Goal: Task Accomplishment & Management: Use online tool/utility

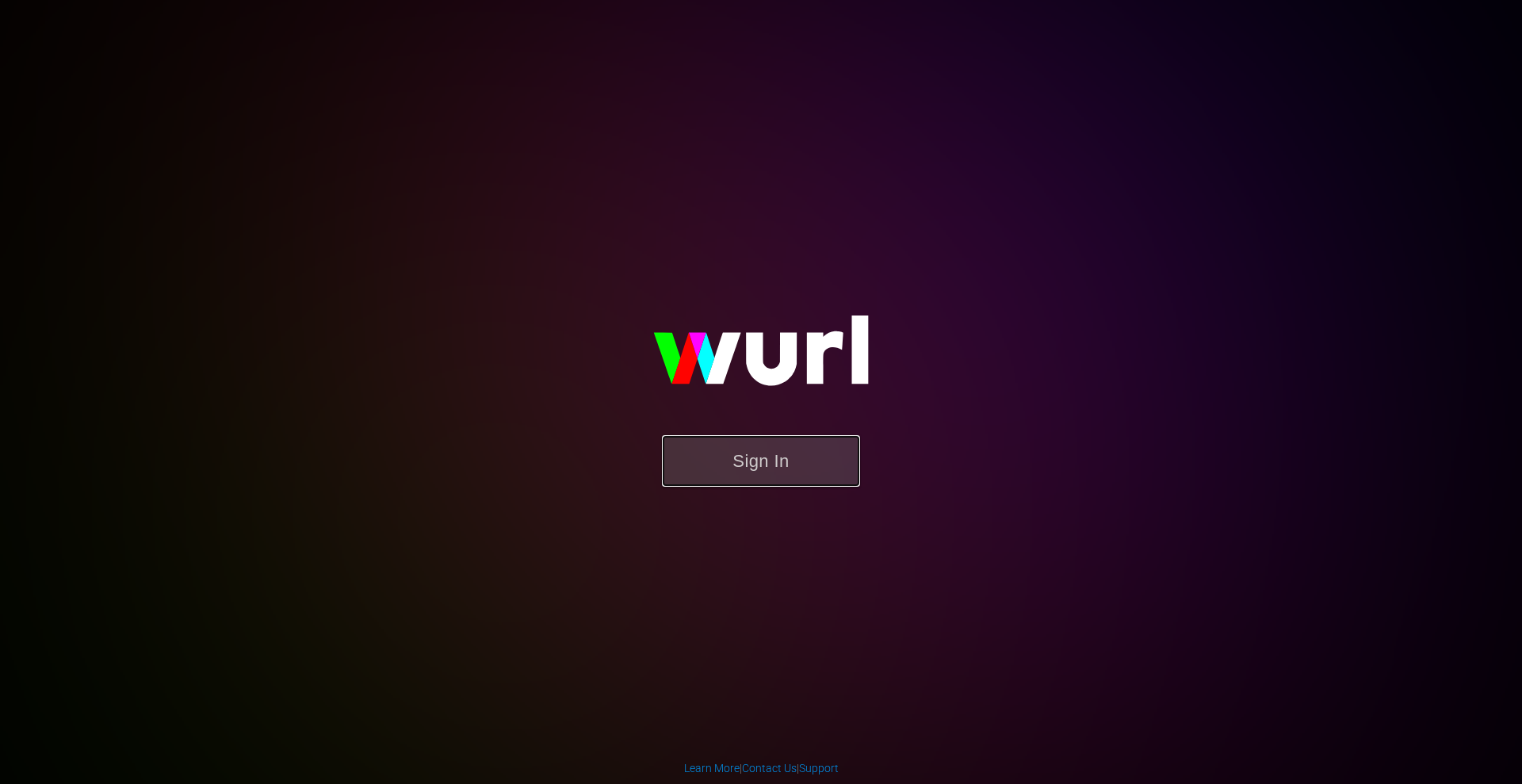
click at [751, 451] on button "Sign In" at bounding box center [761, 460] width 199 height 52
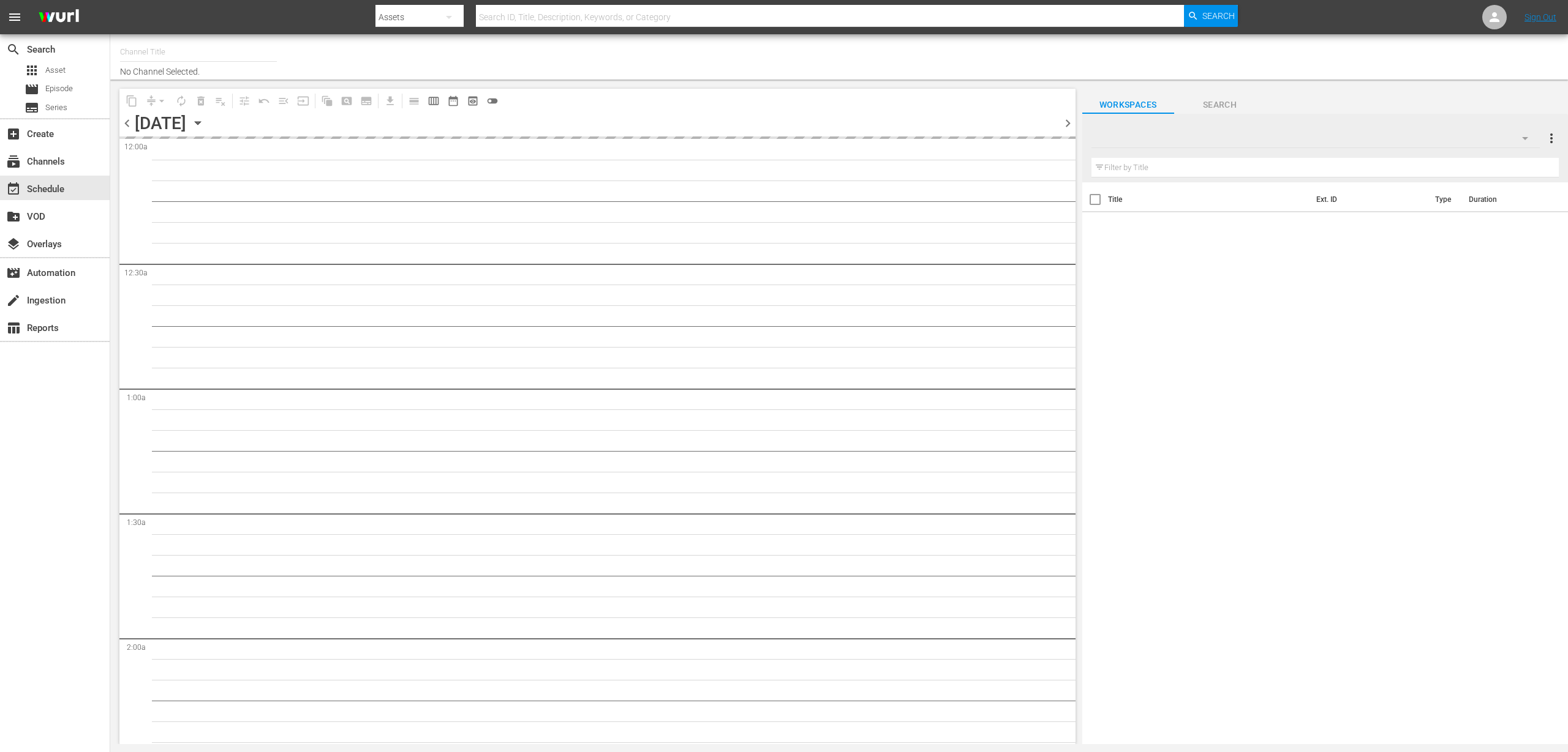
type input "Classic Doctor Who (904)"
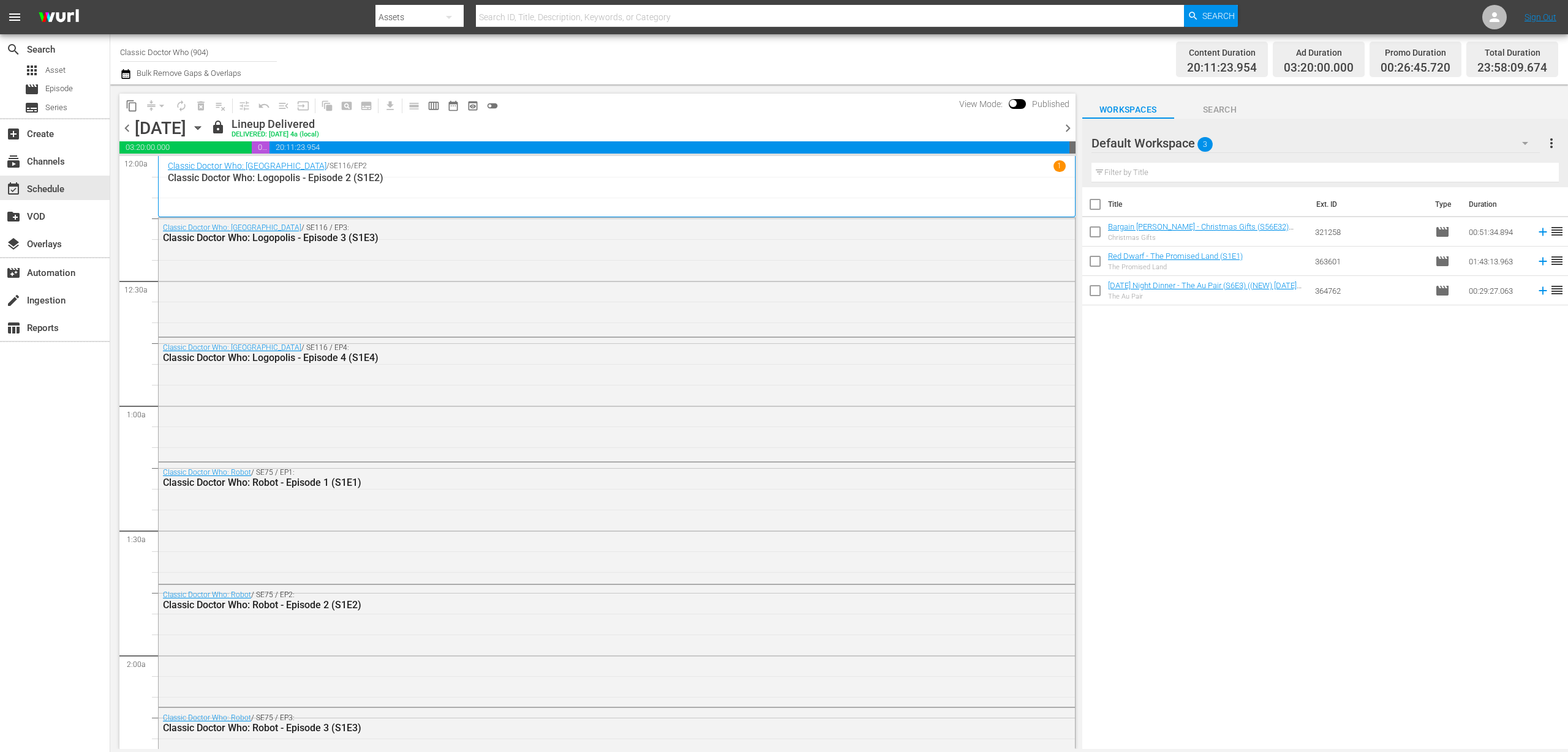
click at [115, 73] on div "Channel Title Classic Doctor Who (904) Bulk Remove Gaps & Overlaps Content Dura…" at bounding box center [839, 59] width 1458 height 50
click at [124, 73] on icon "button" at bounding box center [126, 74] width 11 height 15
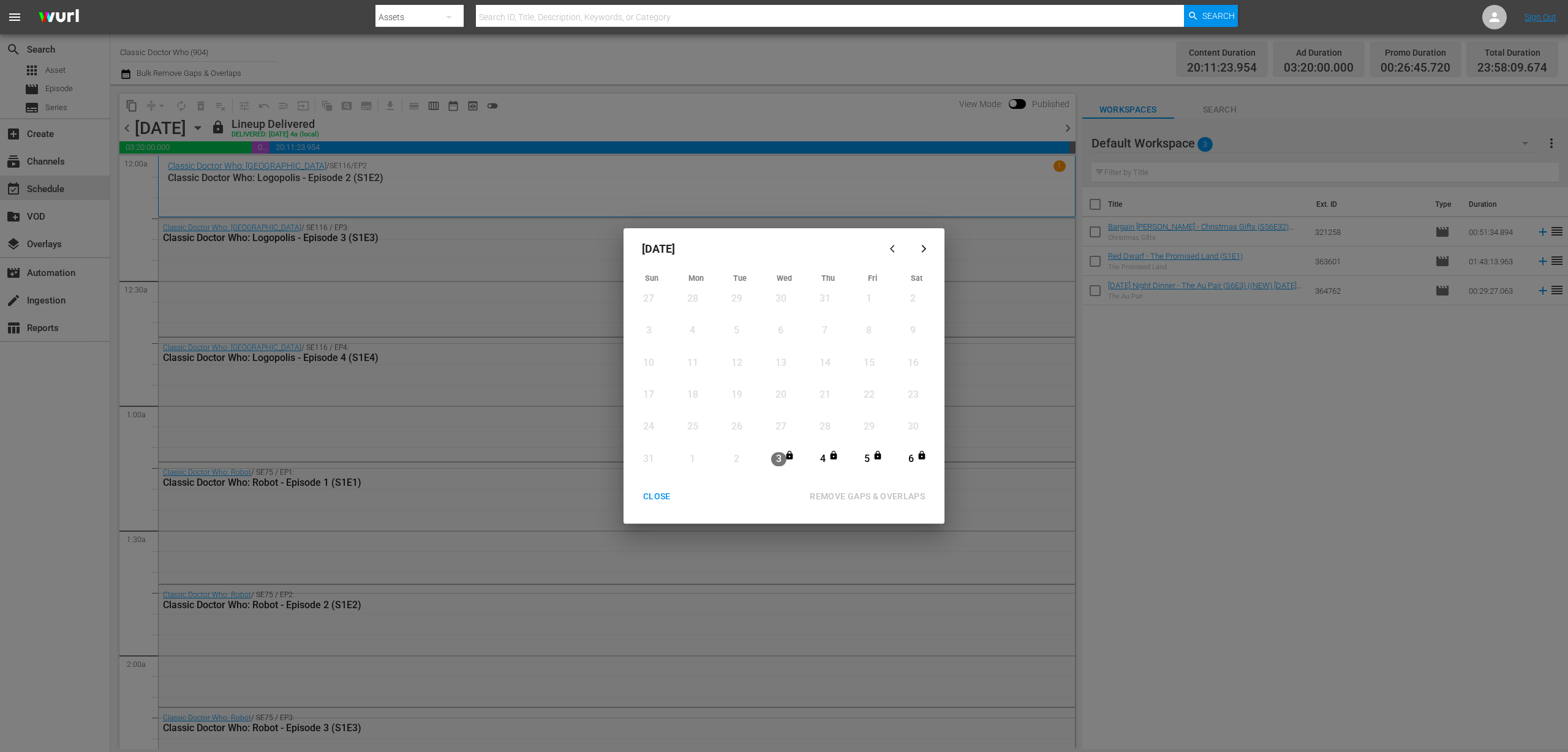
click at [931, 254] on button "button" at bounding box center [923, 249] width 29 height 29
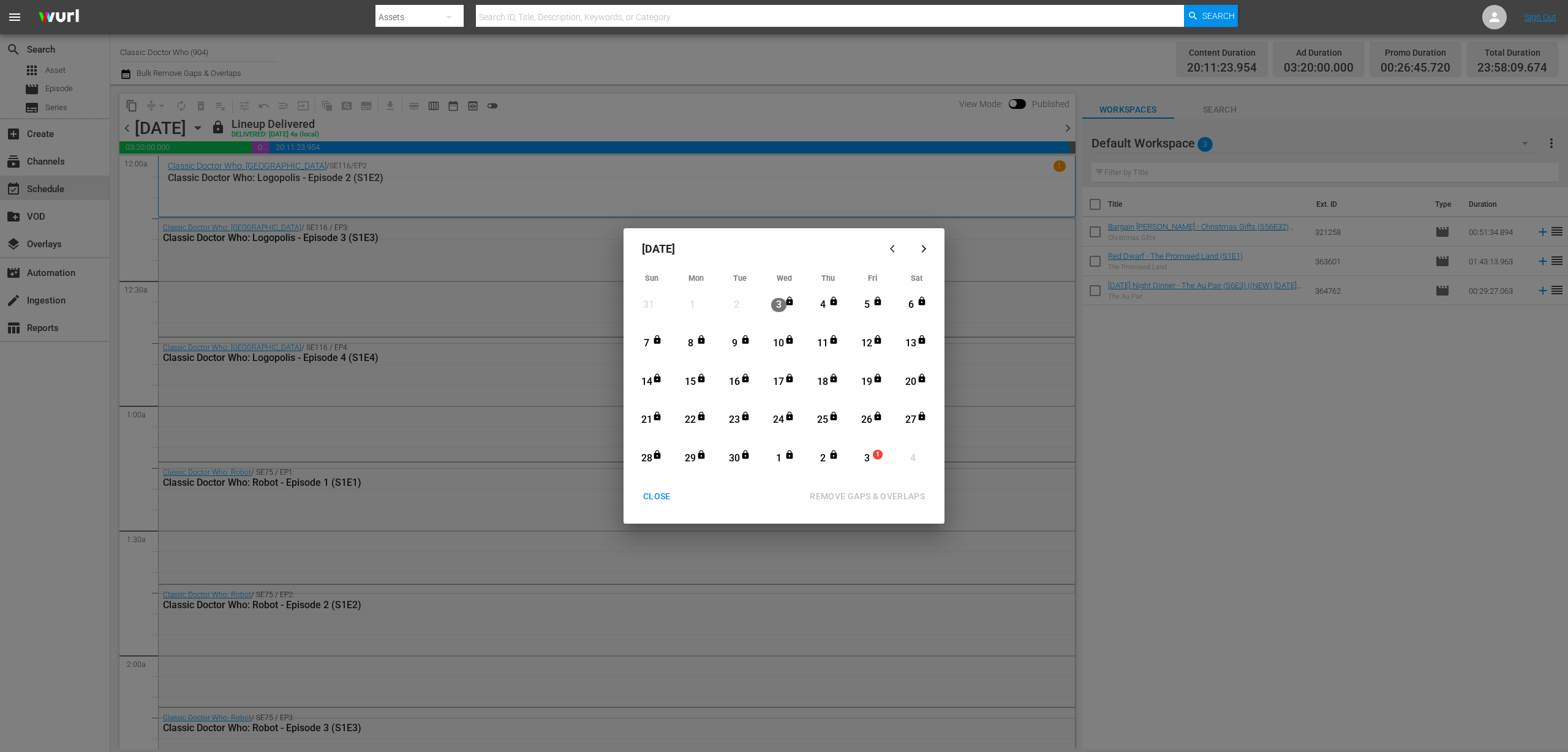
click at [660, 152] on div "[DATE] Sun Mon Tue Wed Thu Fri Sat 31 View Lineup 1 View Lineup 2 View Lineup 3…" at bounding box center [784, 376] width 1568 height 752
click at [660, 497] on div "CLOSE" at bounding box center [656, 497] width 47 height 15
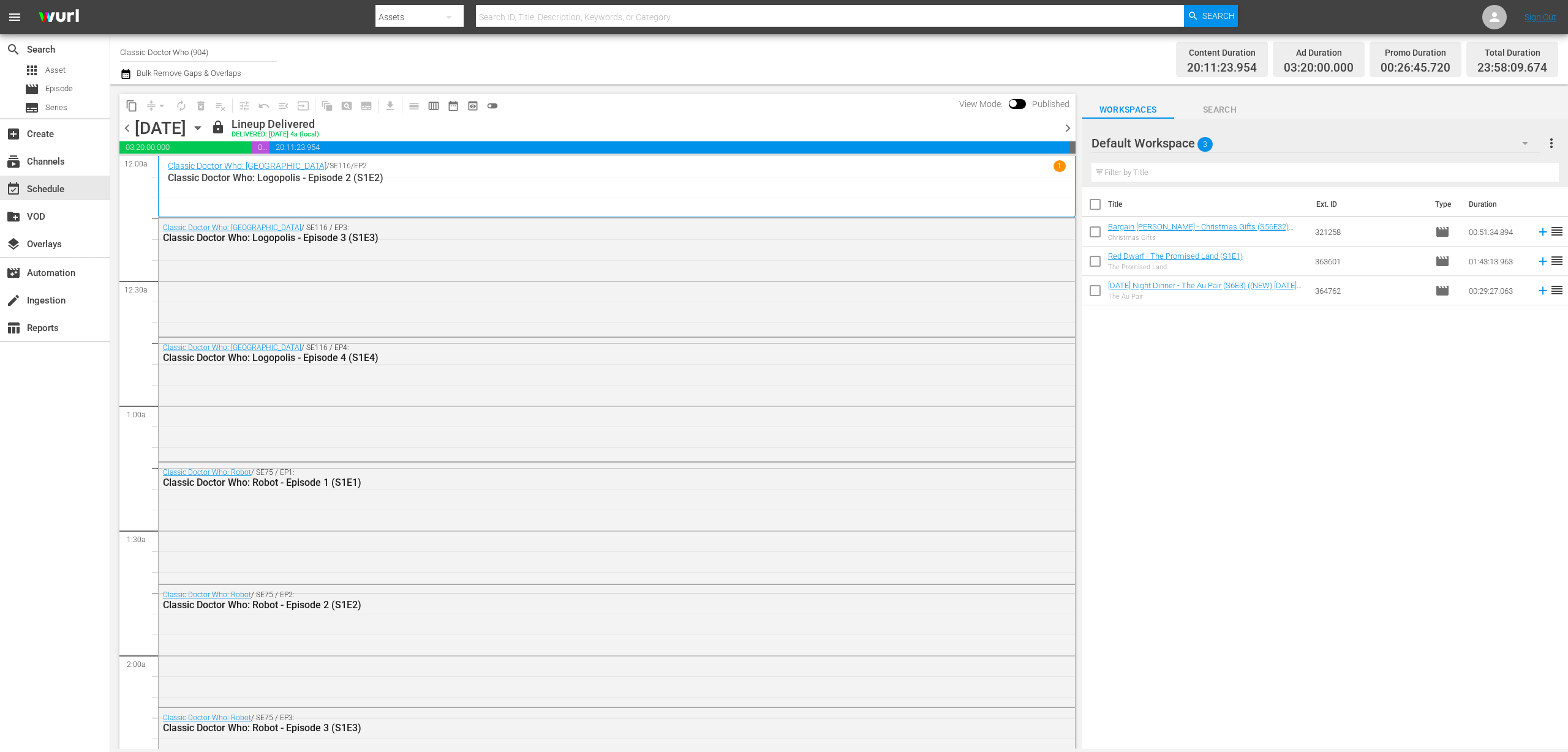
click at [313, 131] on div "chevron_left [DATE] [DATE] lock Lineup Delivered DELIVERED: [DATE] 4a (local) c…" at bounding box center [598, 129] width 956 height 24
click at [204, 131] on icon "button" at bounding box center [198, 128] width 14 height 14
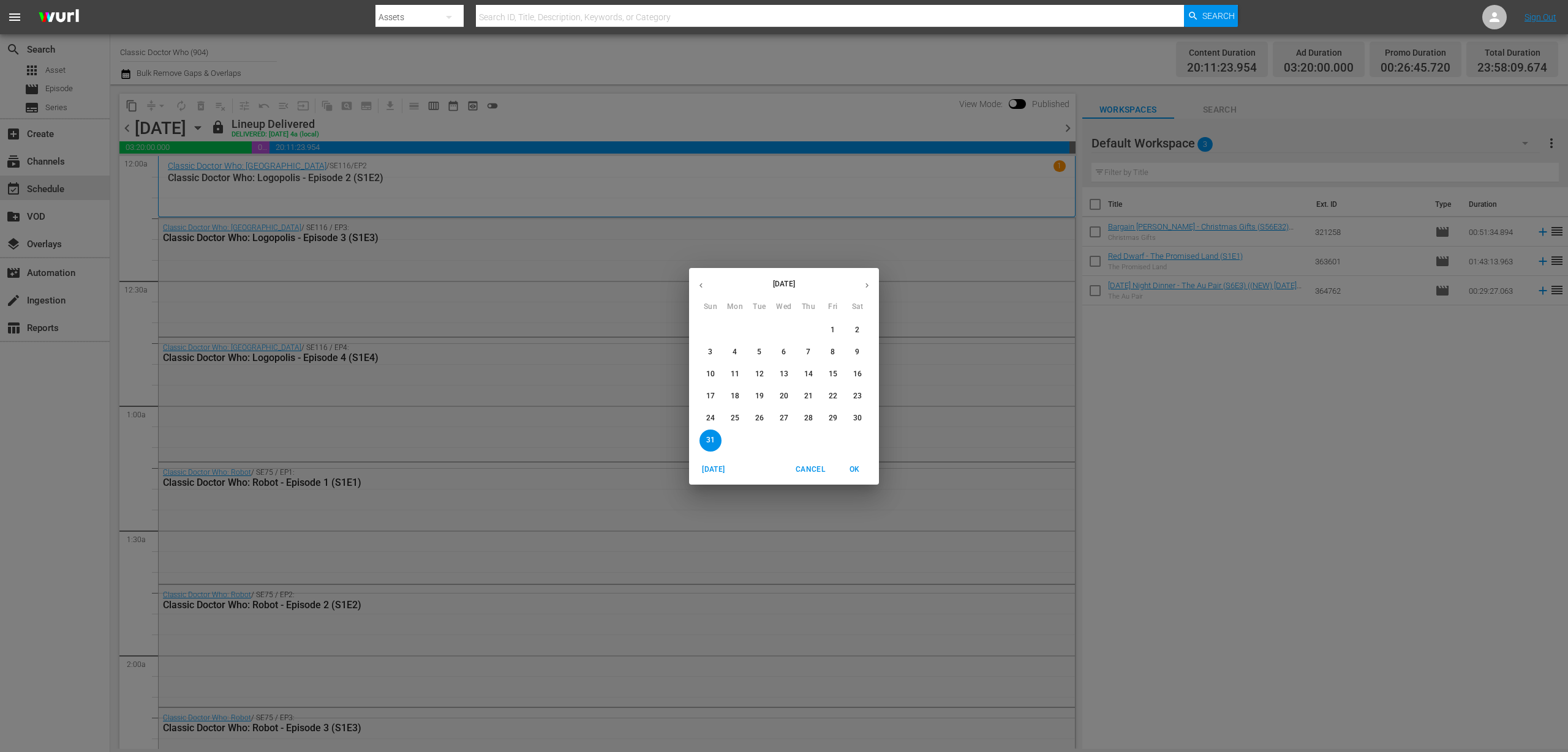
click at [365, 197] on div "[DATE] Sun Mon Tue Wed Thu Fri Sat 27 28 29 30 31 1 2 3 4 5 6 7 8 9 10 11 12 13…" at bounding box center [784, 376] width 1568 height 752
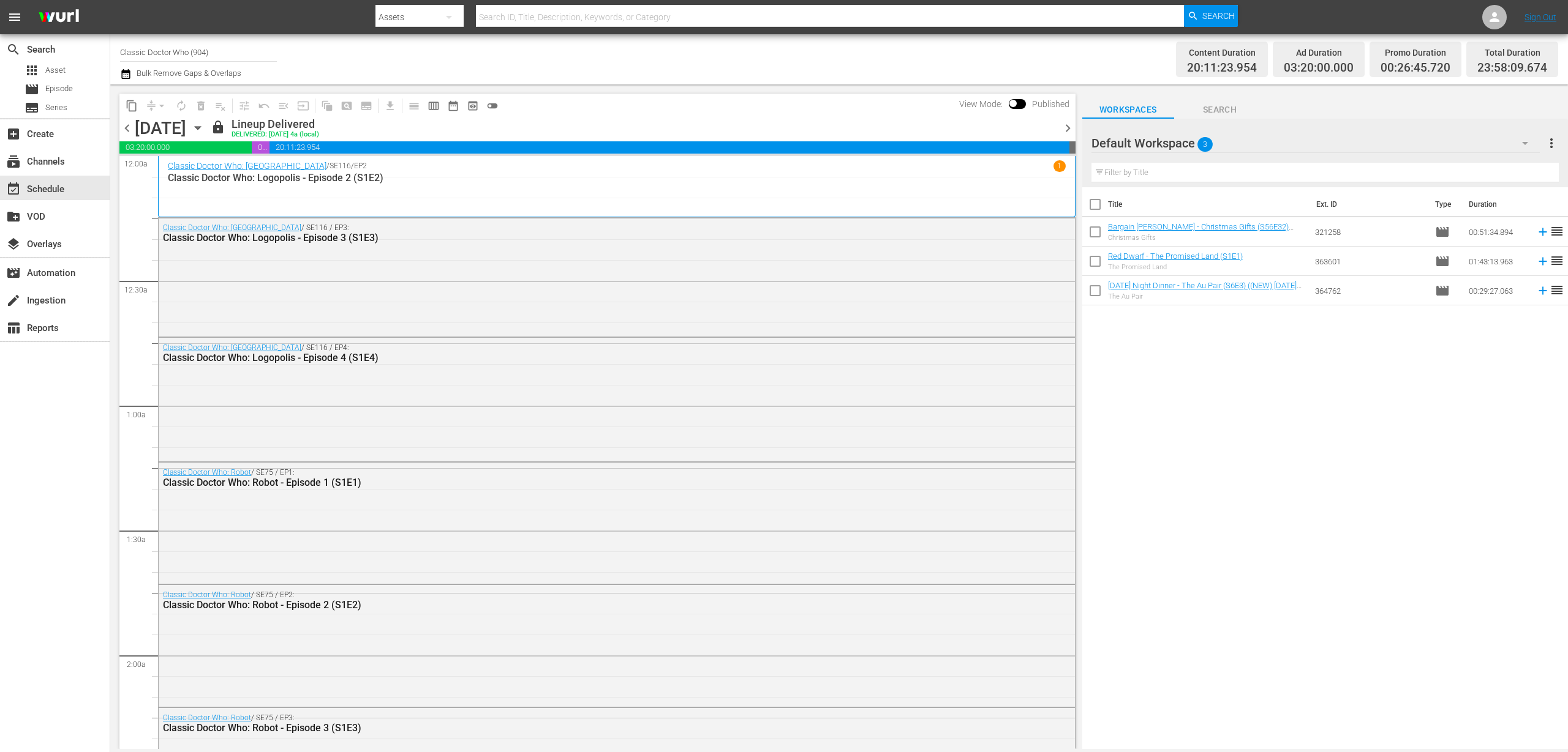
click at [126, 76] on icon "button" at bounding box center [125, 74] width 8 height 10
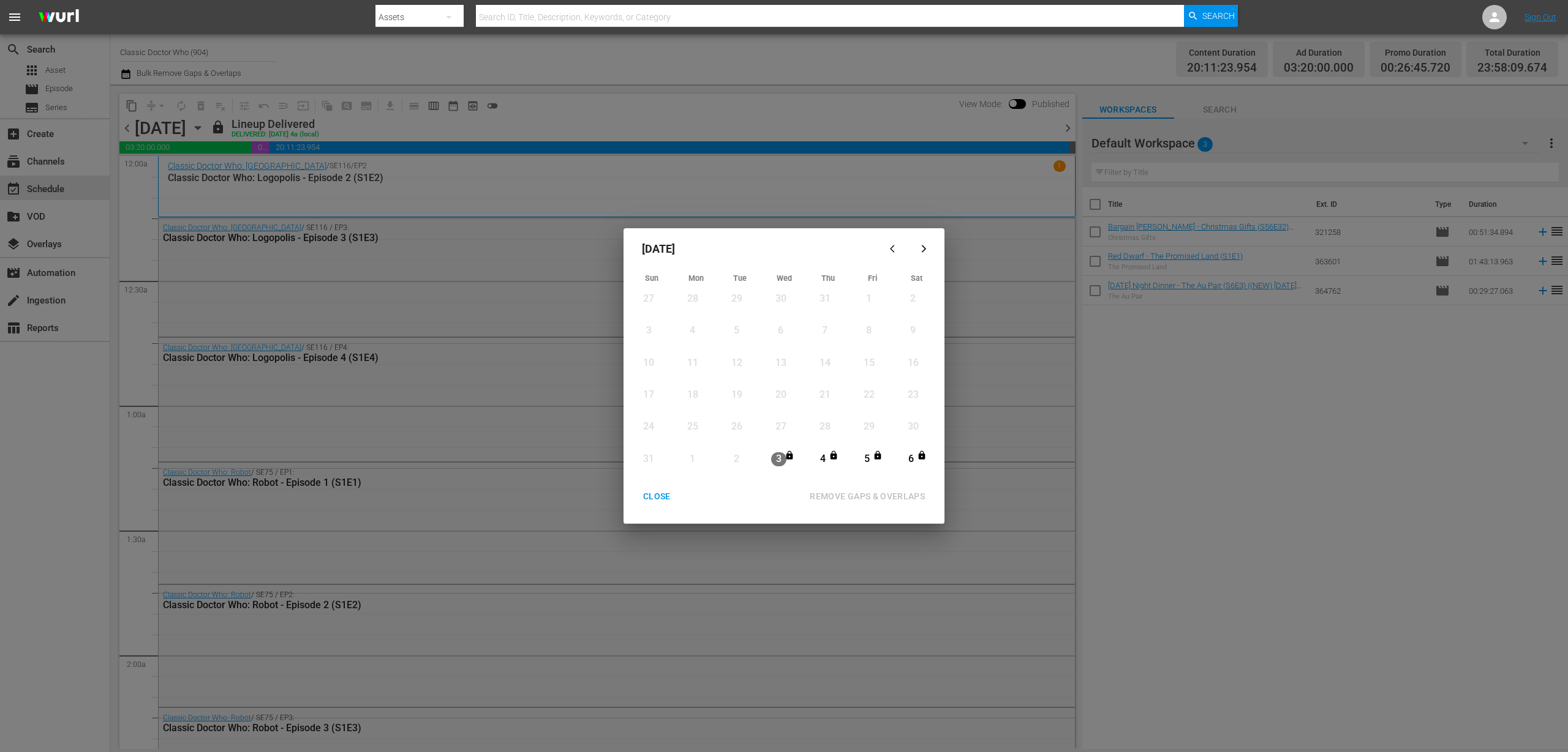
click at [918, 240] on button "button" at bounding box center [923, 249] width 29 height 29
click at [928, 252] on icon "button" at bounding box center [924, 249] width 9 height 9
click at [891, 249] on icon "button" at bounding box center [894, 249] width 9 height 9
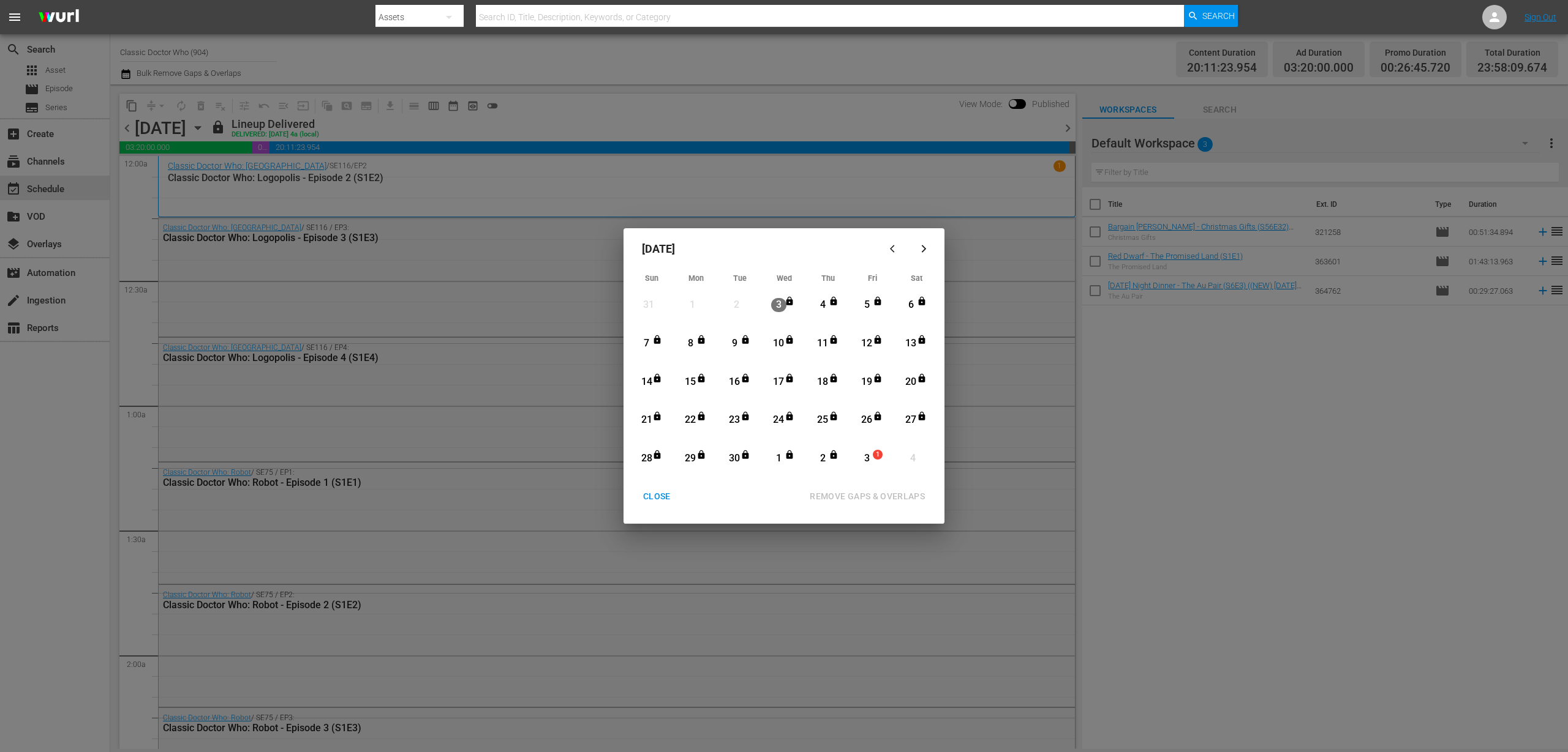
click at [666, 497] on div "CLOSE" at bounding box center [656, 497] width 47 height 15
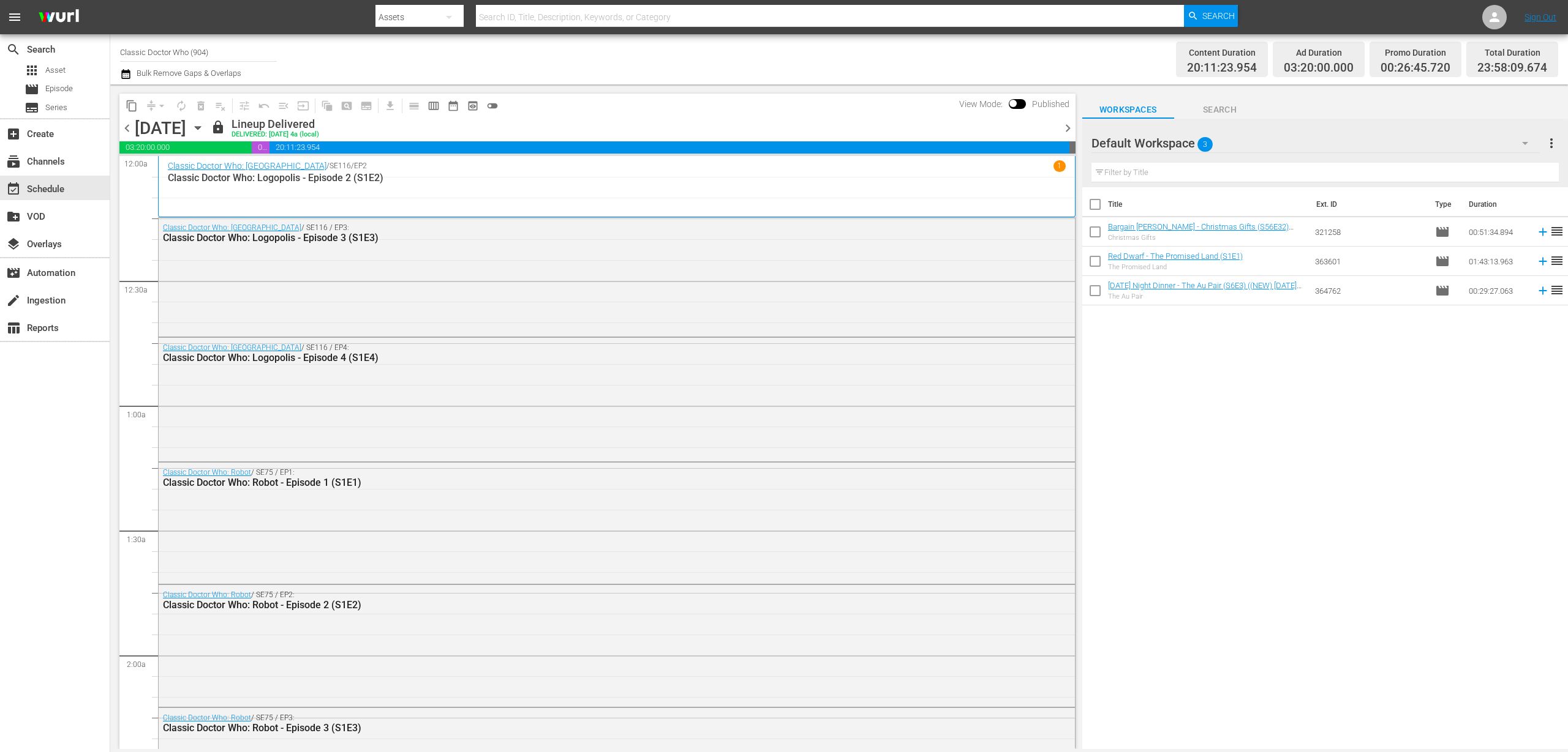
click at [204, 131] on icon "button" at bounding box center [198, 128] width 14 height 14
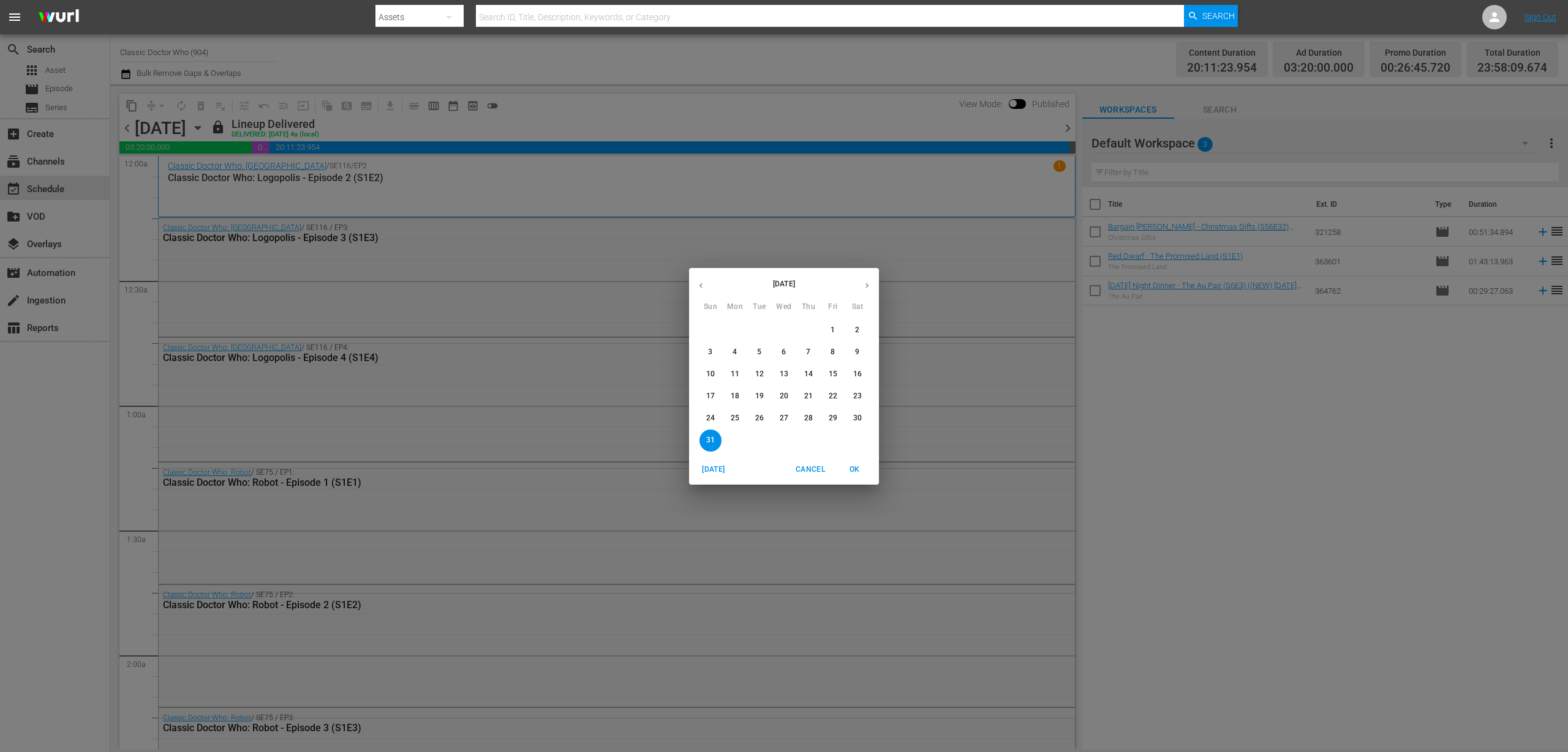
click at [869, 284] on icon "button" at bounding box center [867, 285] width 9 height 9
click at [783, 328] on p "3" at bounding box center [784, 331] width 5 height 11
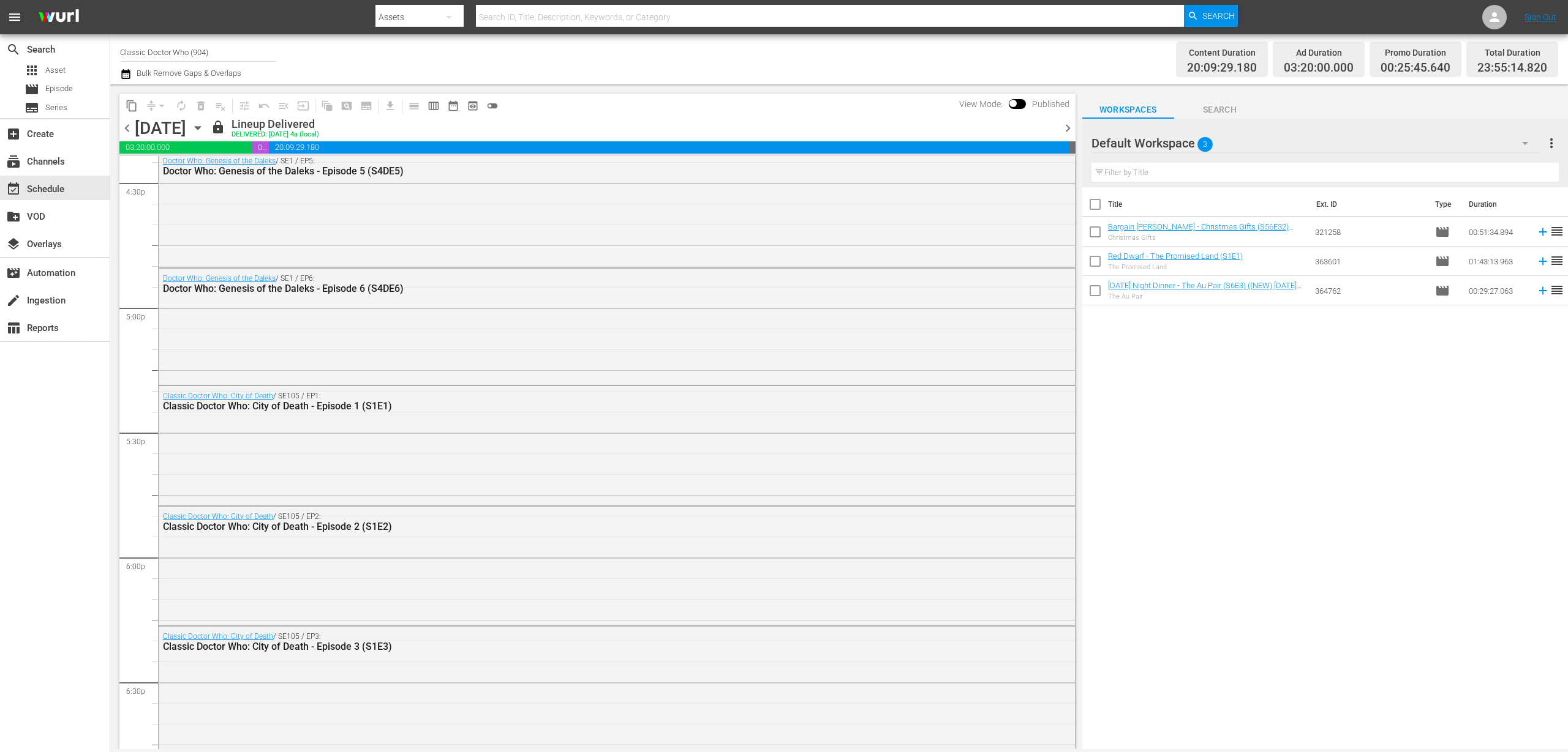
scroll to position [5489, 0]
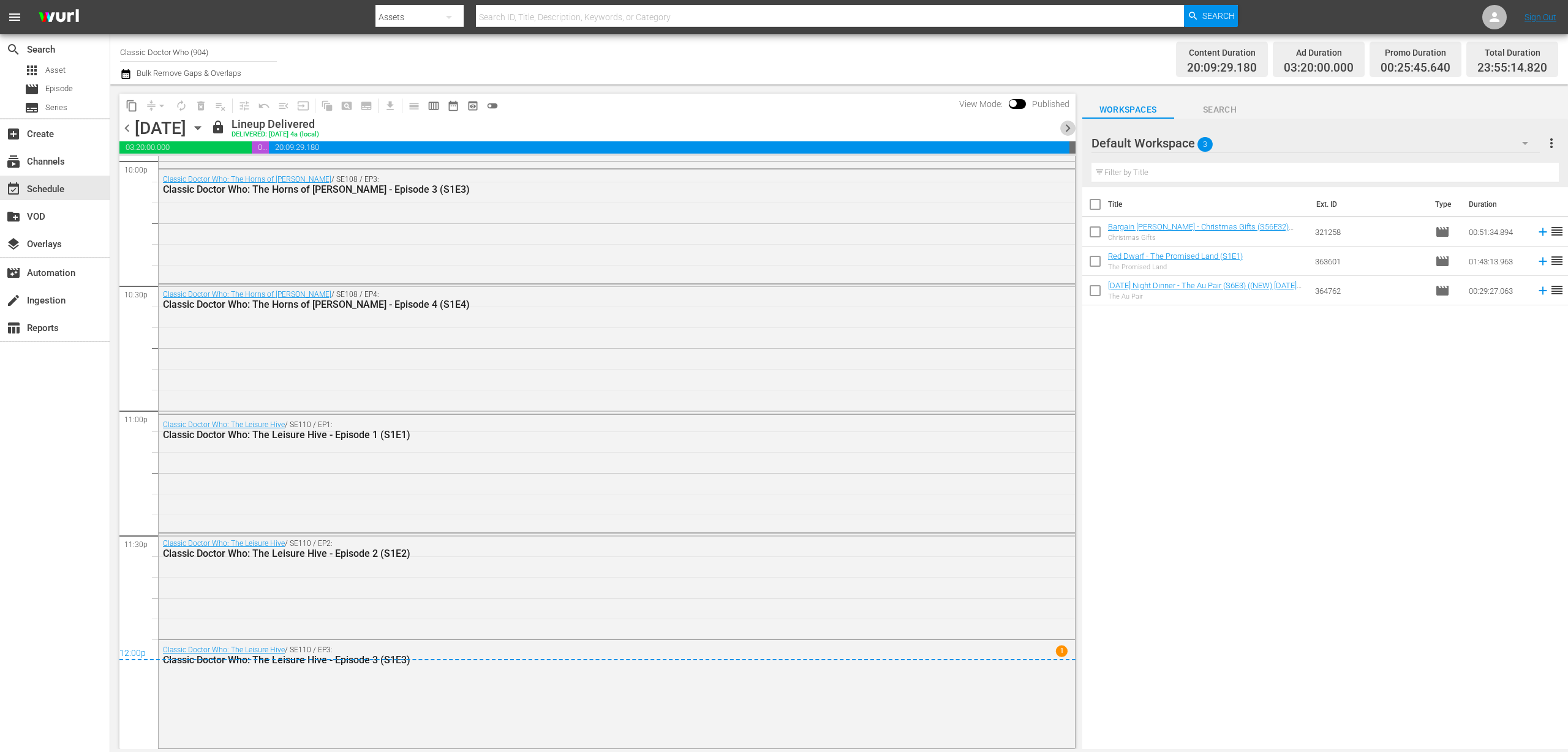
click at [1070, 130] on span "chevron_right" at bounding box center [1067, 128] width 15 height 15
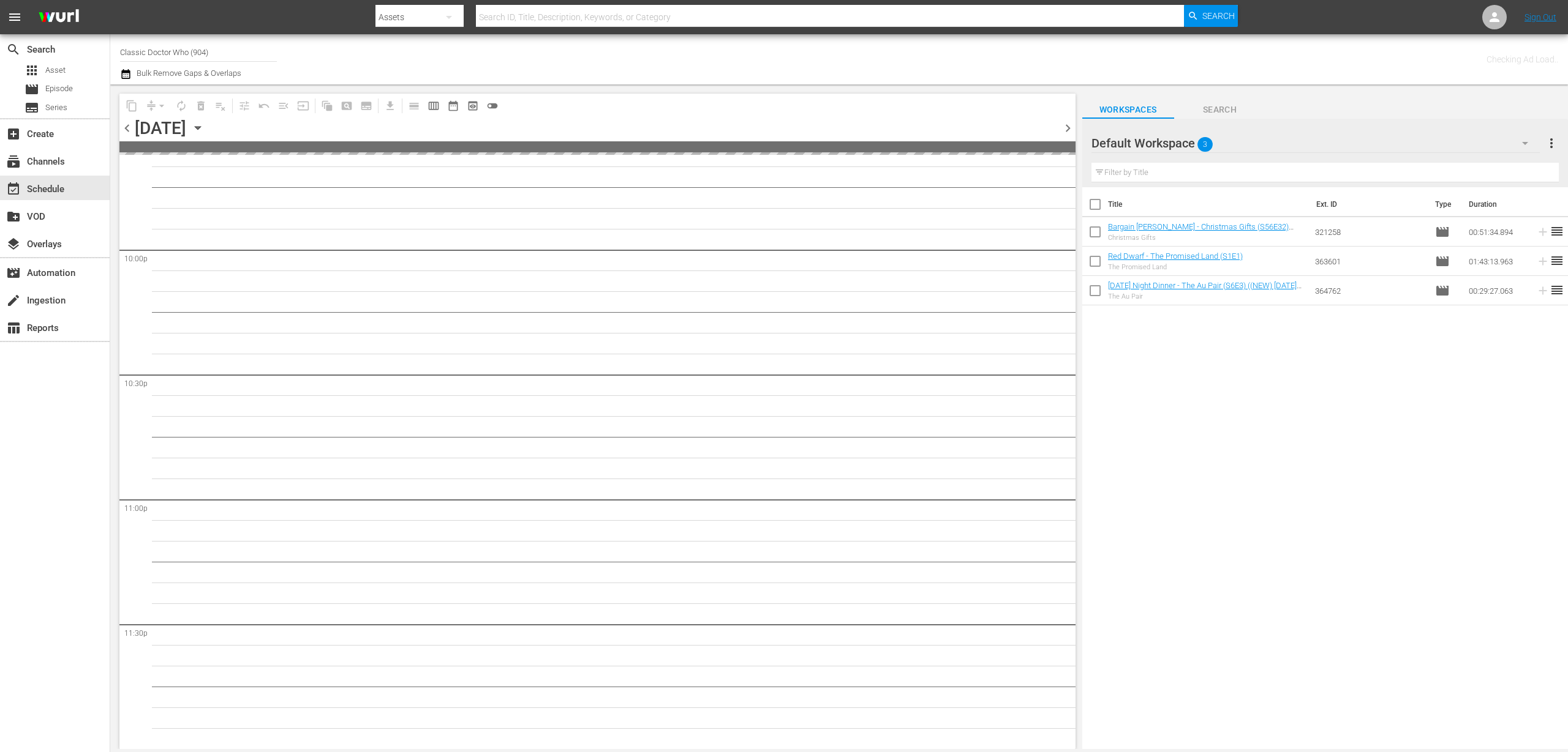
scroll to position [5399, 0]
click at [1065, 130] on span "chevron_right" at bounding box center [1067, 128] width 15 height 15
click at [130, 127] on span "chevron_left" at bounding box center [127, 128] width 15 height 15
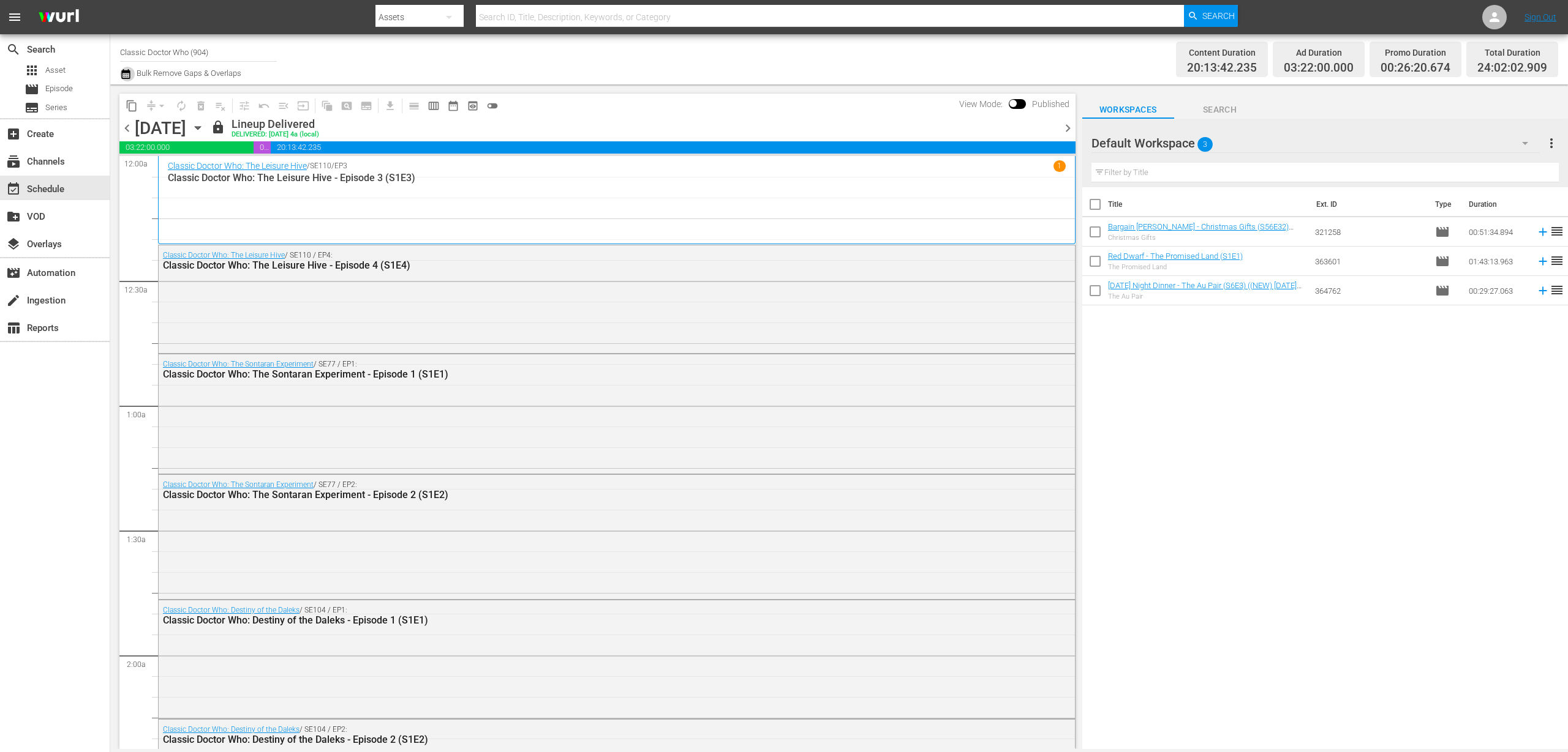
click at [127, 74] on icon "button" at bounding box center [125, 74] width 8 height 10
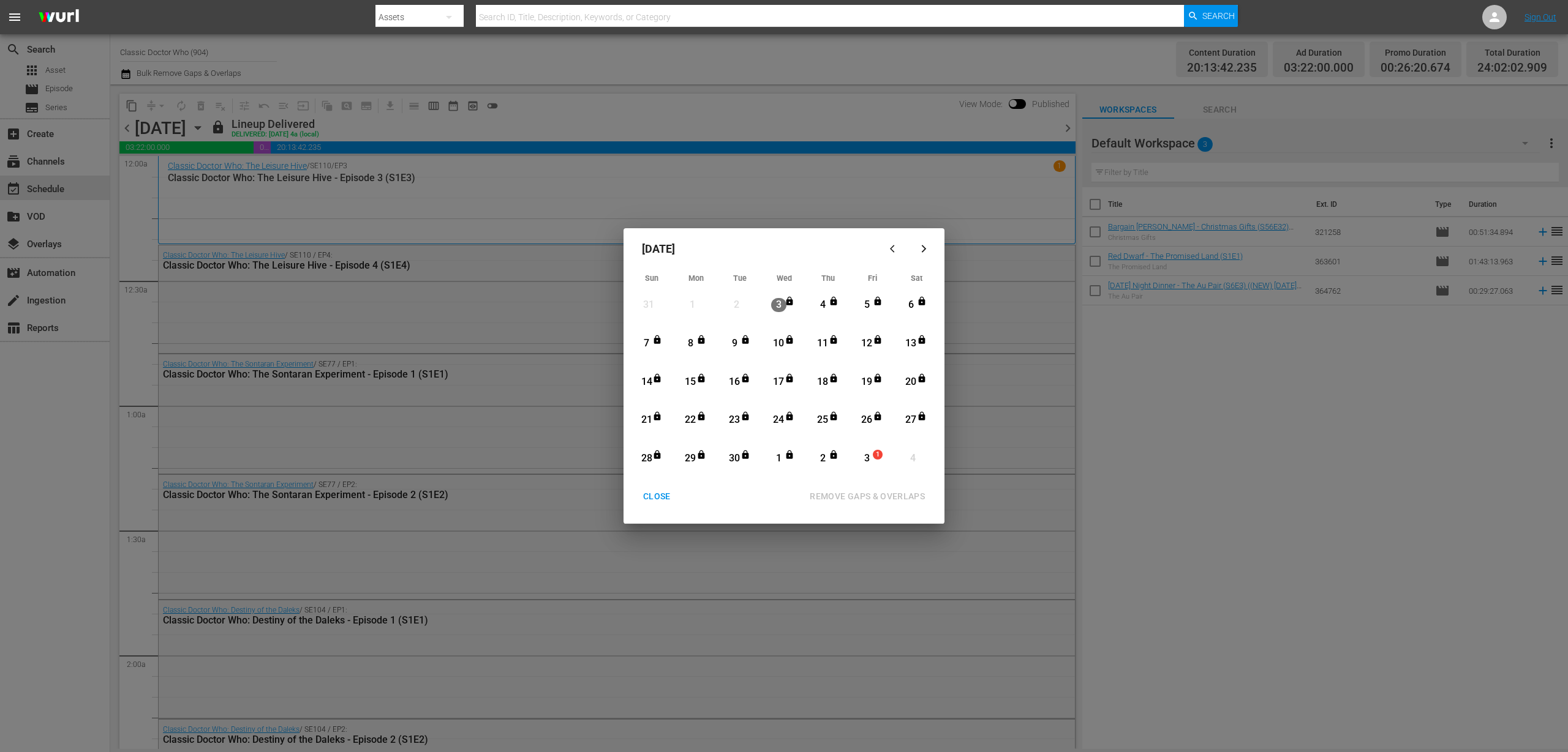
click at [658, 491] on div "CLOSE" at bounding box center [656, 497] width 47 height 15
